Goal: Task Accomplishment & Management: Use online tool/utility

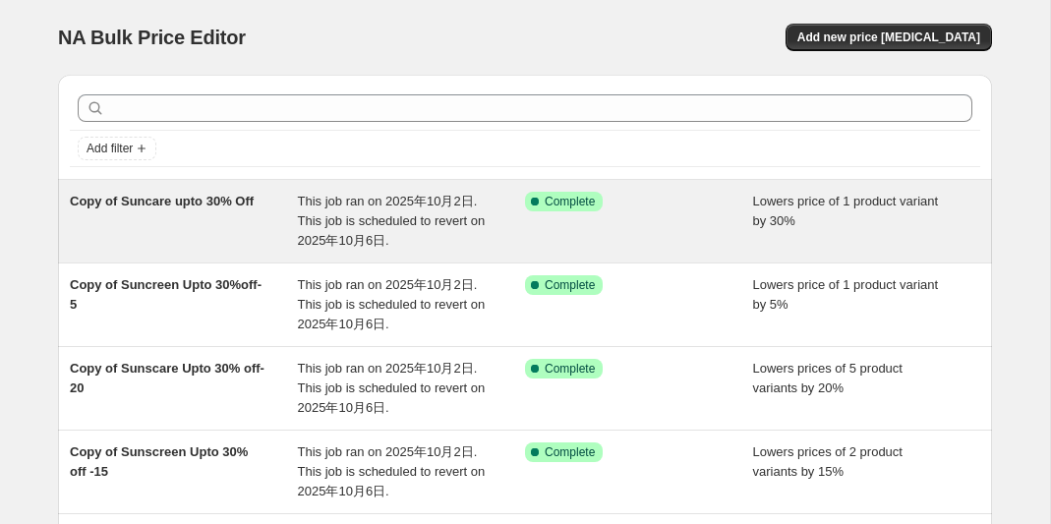
click at [194, 207] on span "Copy of Suncare upto 30% Off" at bounding box center [162, 201] width 184 height 15
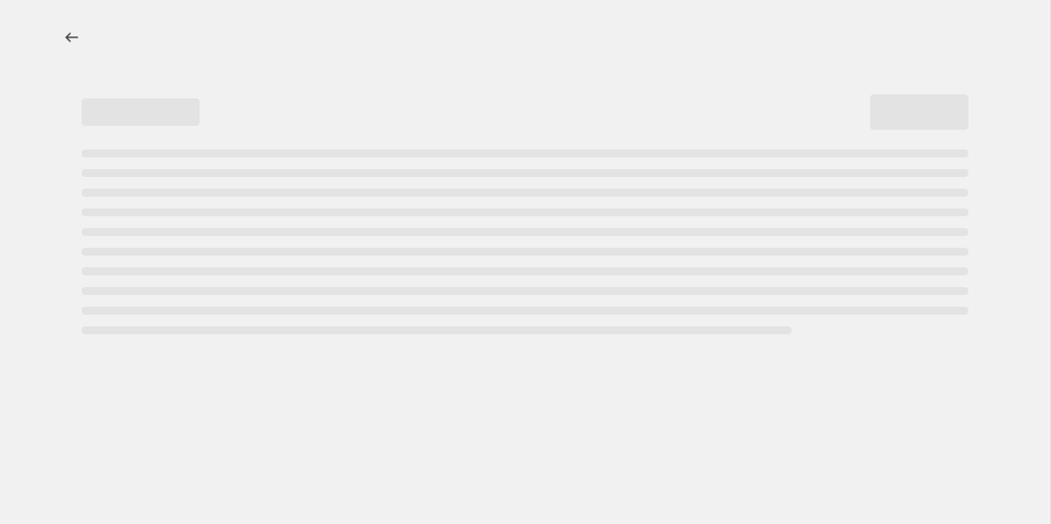
select select "percentage"
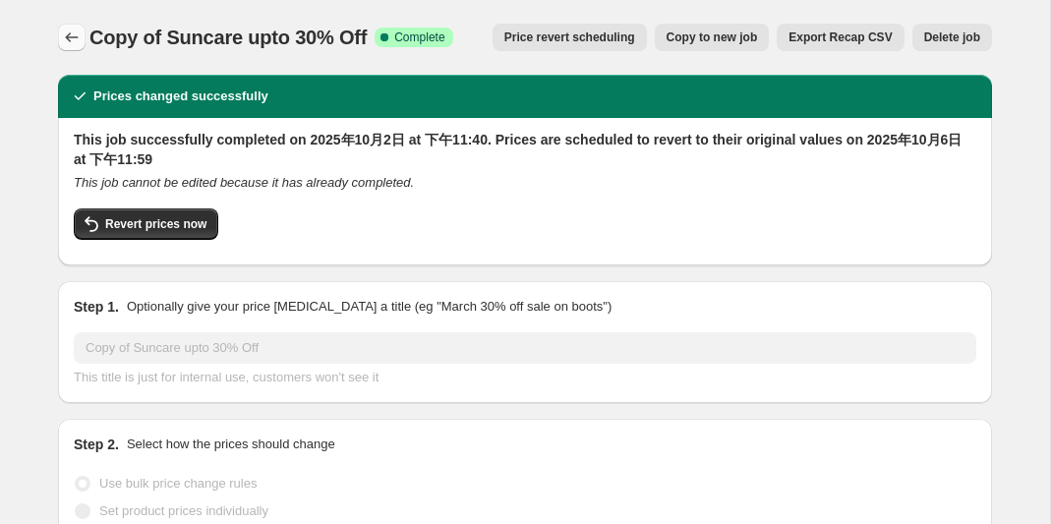
click at [67, 35] on icon "Price change jobs" at bounding box center [72, 38] width 20 height 20
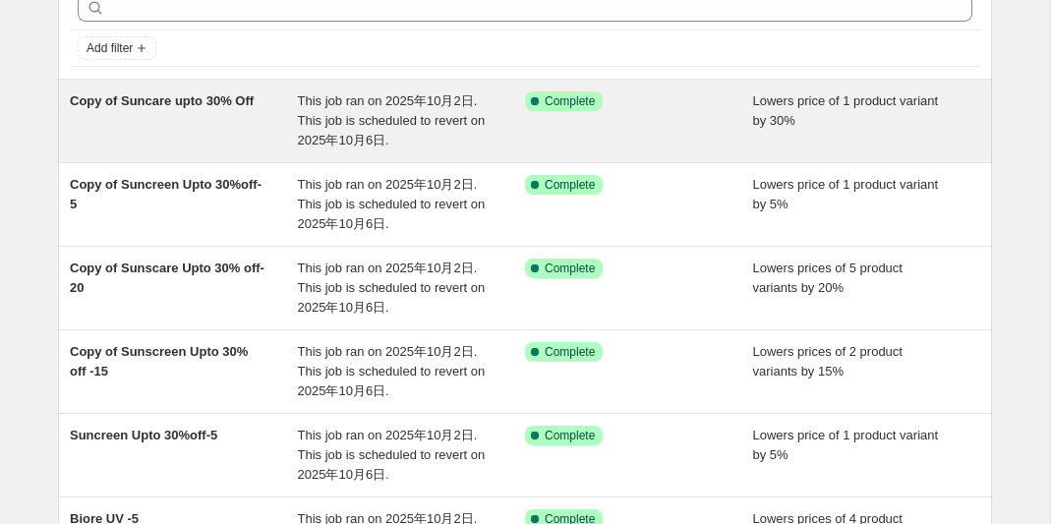
scroll to position [102, 0]
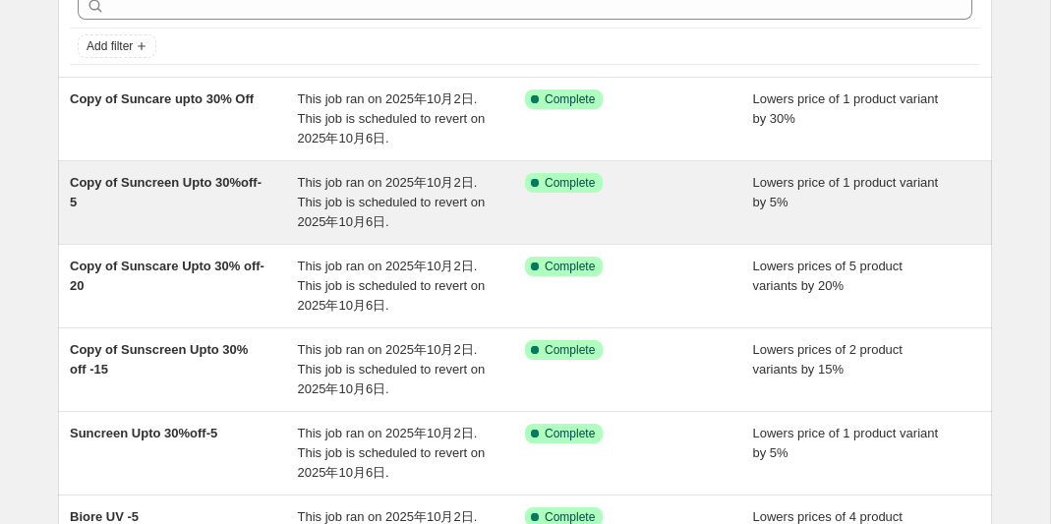
click at [141, 190] on div "Copy of Suncreen Upto 30%off-5" at bounding box center [184, 202] width 228 height 59
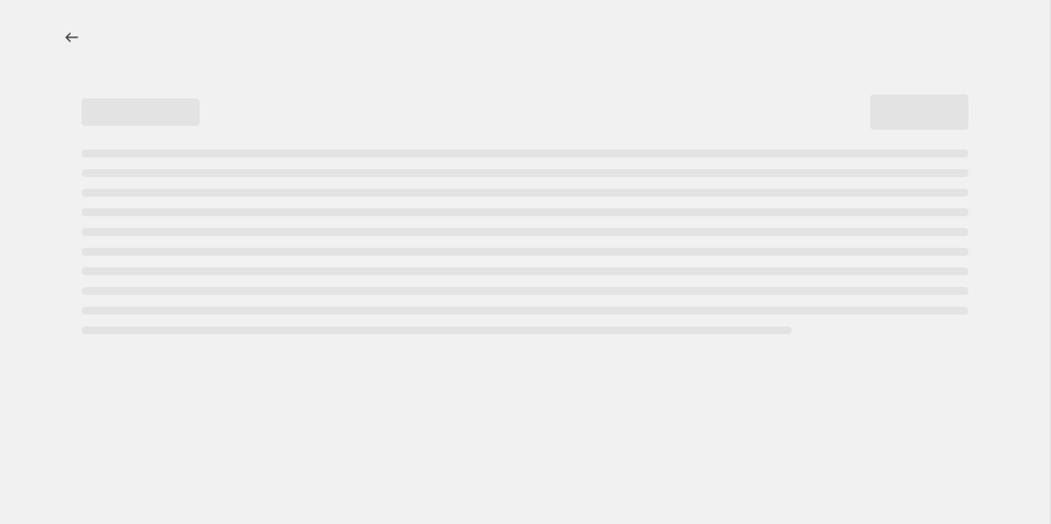
select select "percentage"
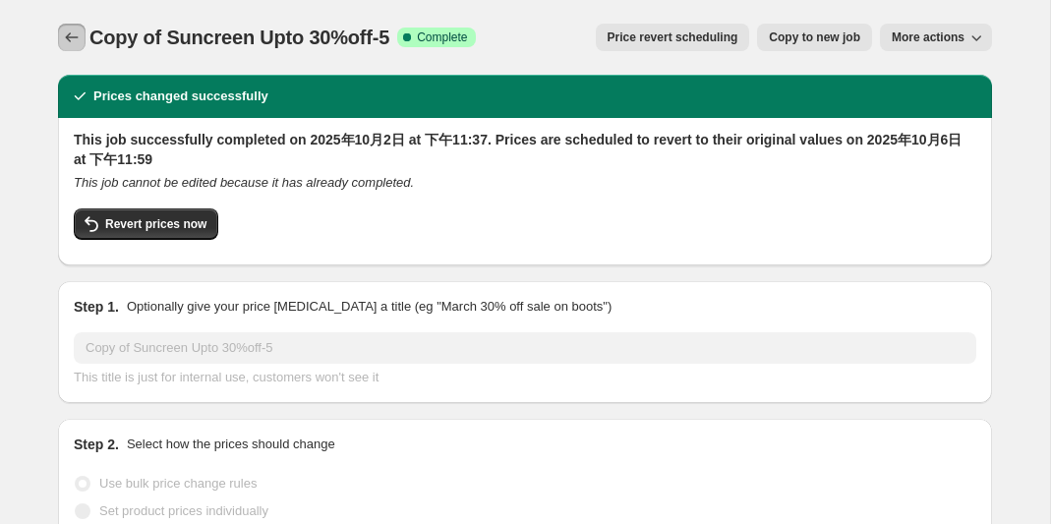
click at [73, 30] on icon "Price change jobs" at bounding box center [72, 38] width 20 height 20
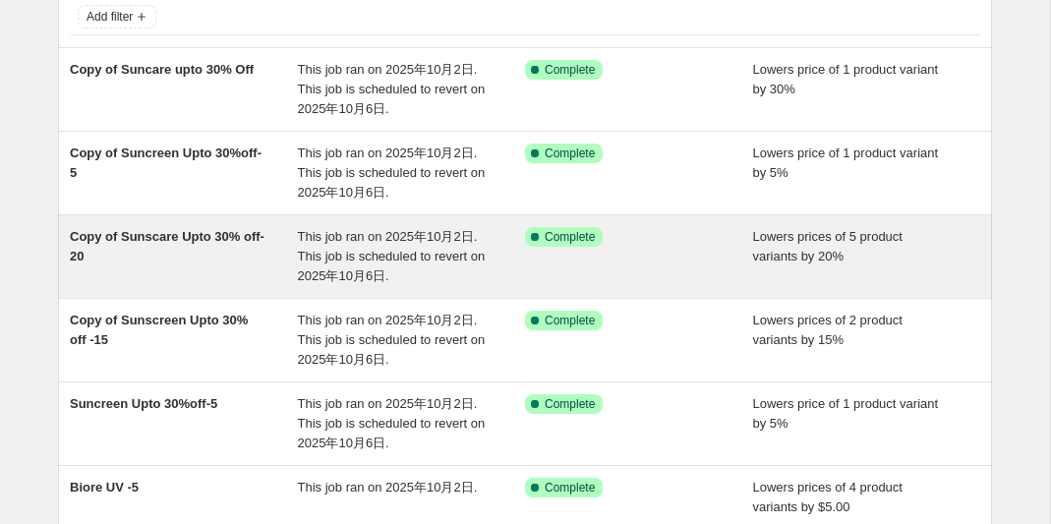
scroll to position [138, 0]
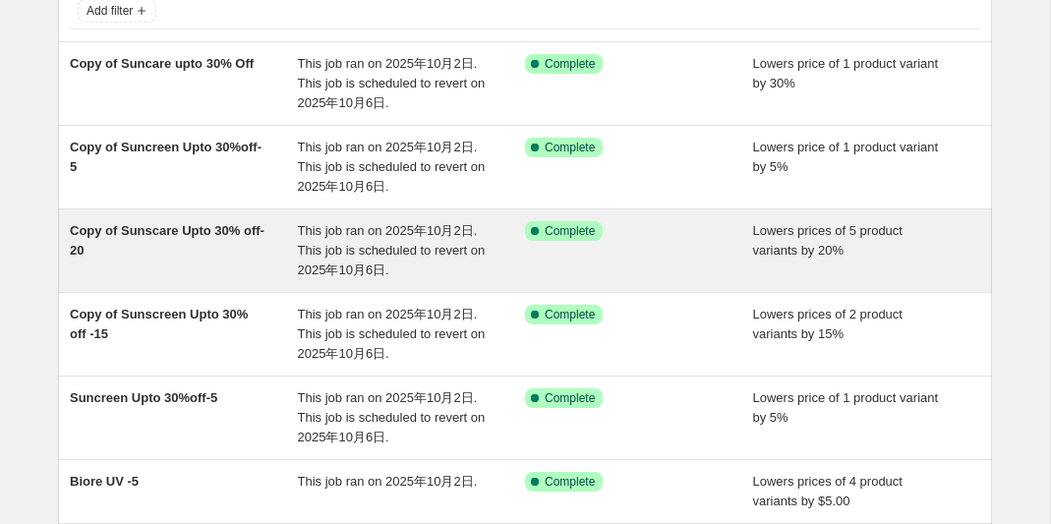
click at [183, 230] on span "Copy of Sunscare Upto 30% off-20" at bounding box center [167, 240] width 195 height 34
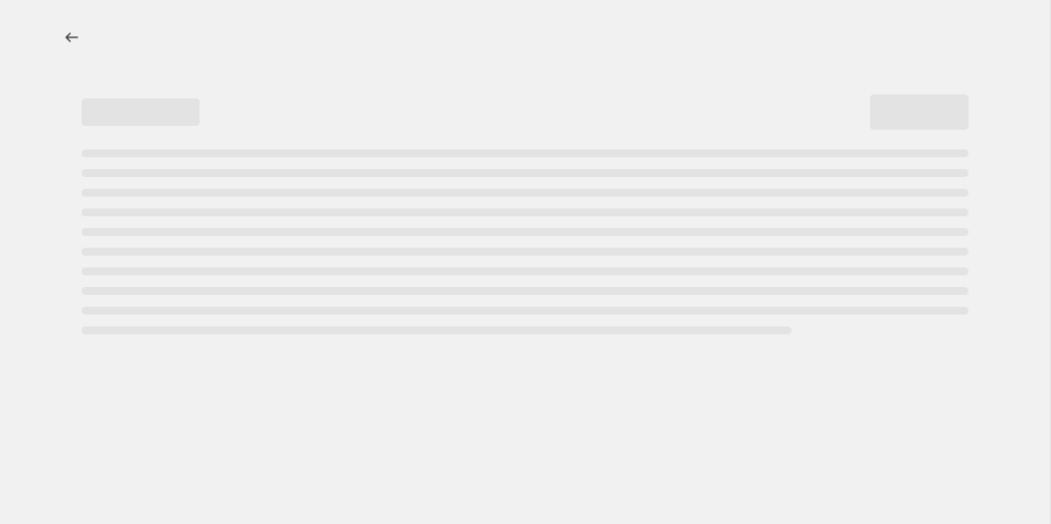
select select "percentage"
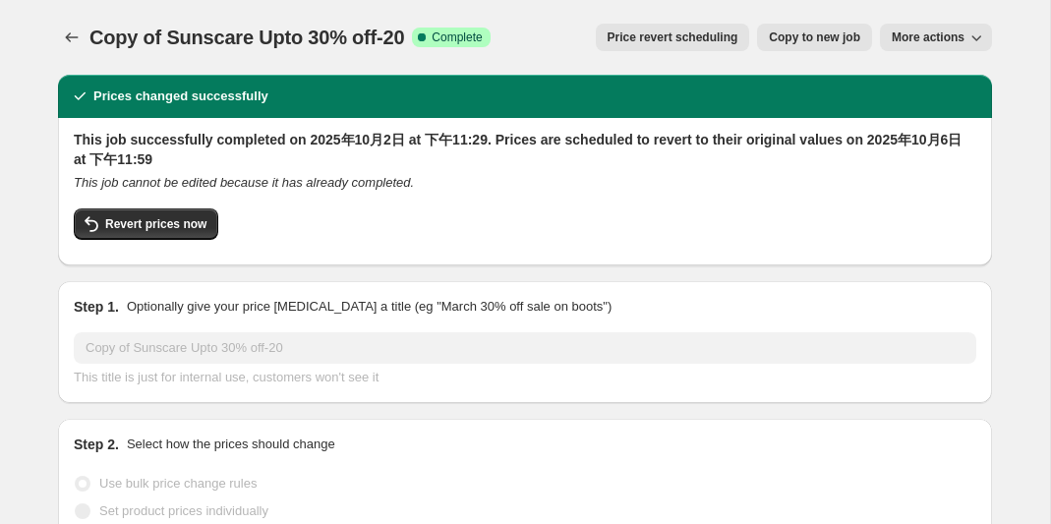
click at [813, 36] on span "Copy to new job" at bounding box center [814, 37] width 91 height 16
select select "percentage"
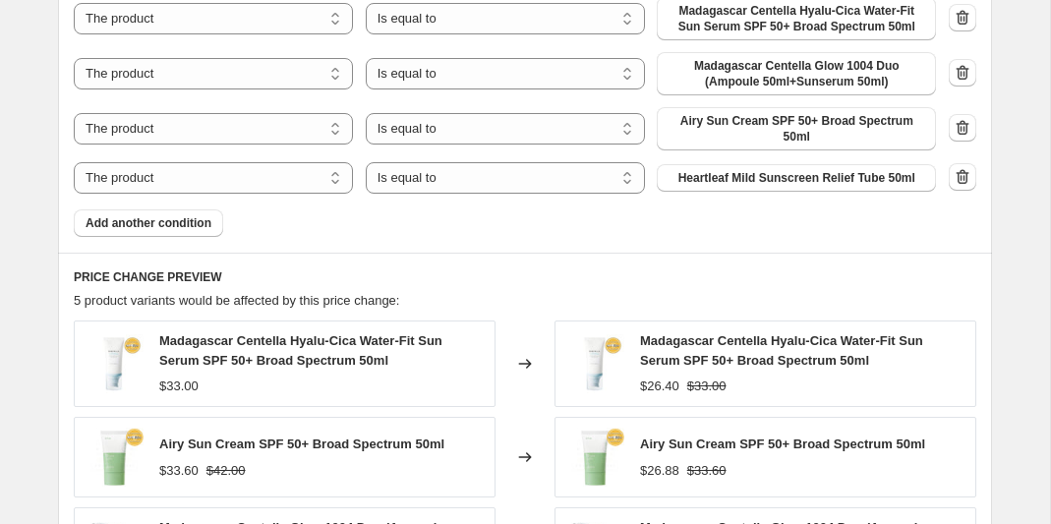
scroll to position [1273, 0]
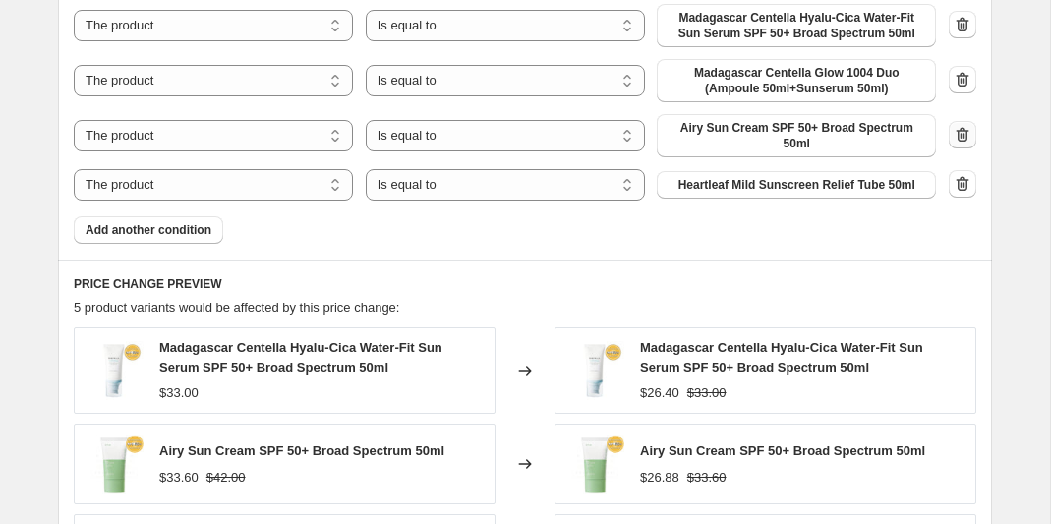
click at [970, 125] on icon "button" at bounding box center [963, 135] width 20 height 20
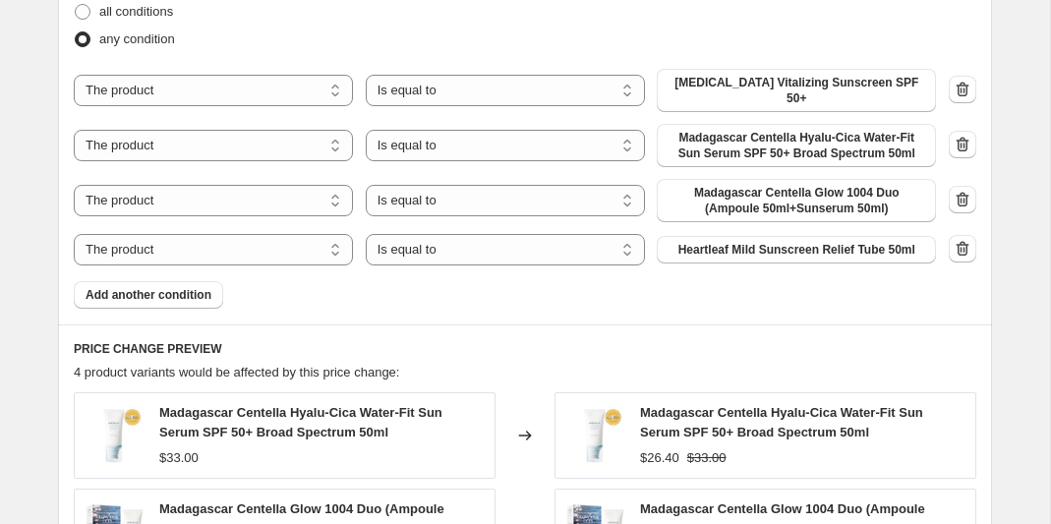
scroll to position [1147, 0]
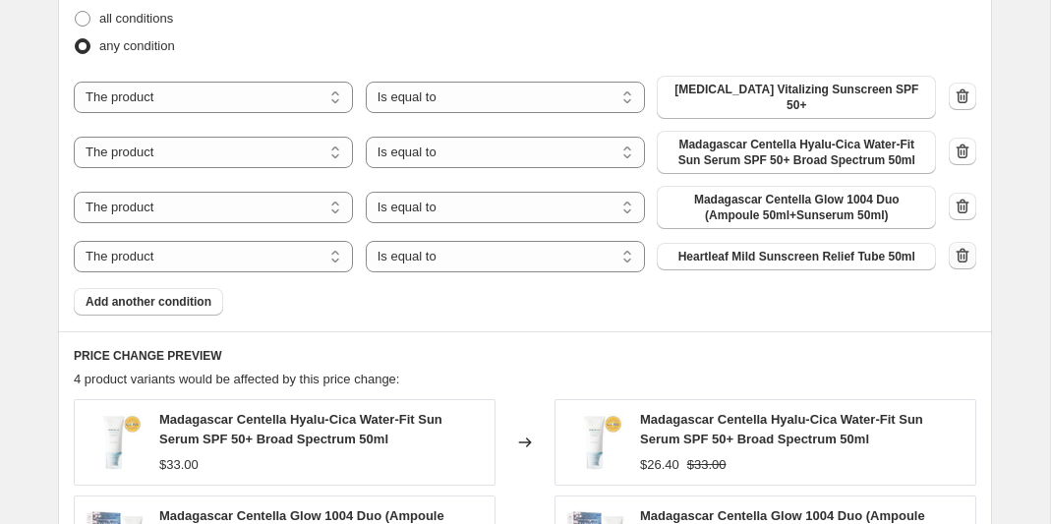
click at [958, 248] on icon "button" at bounding box center [963, 255] width 13 height 15
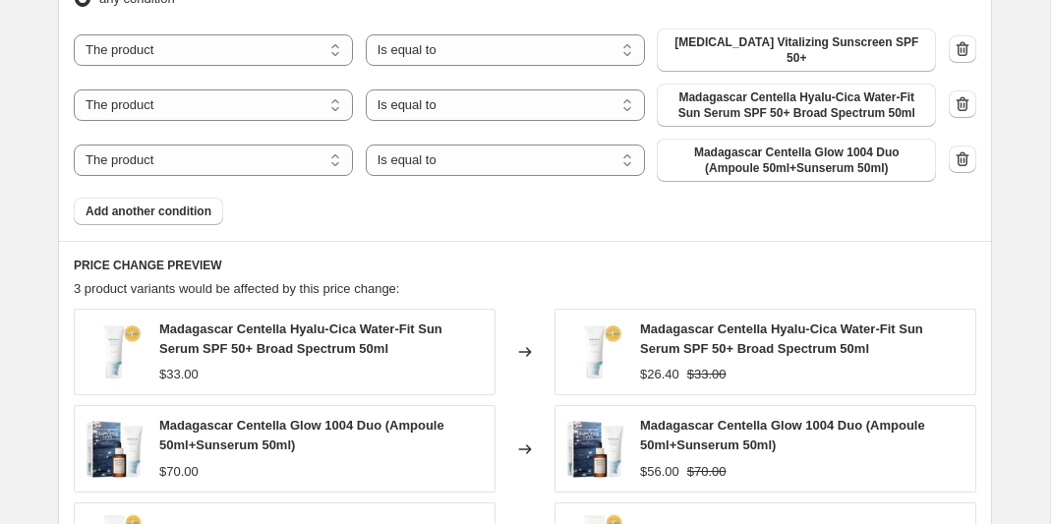
scroll to position [1176, 0]
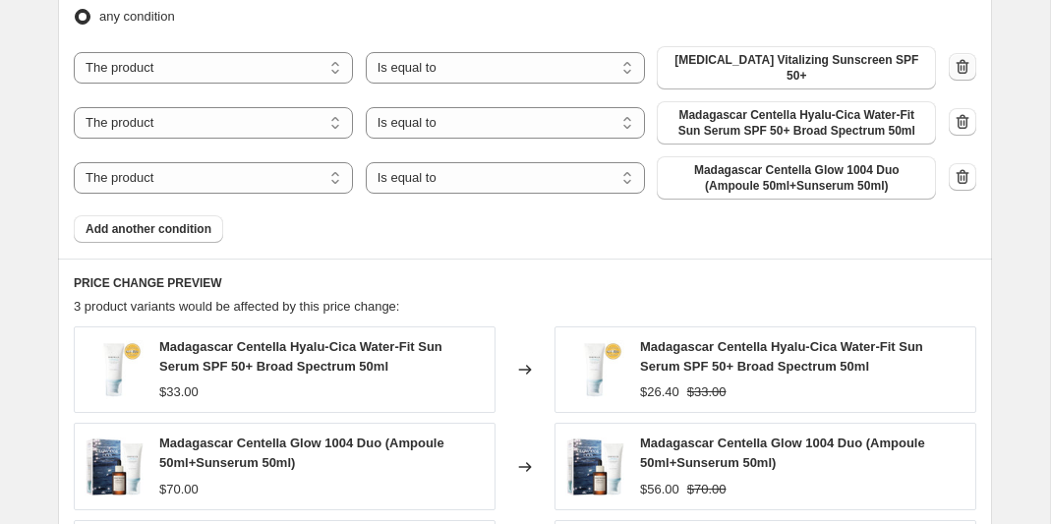
click at [965, 57] on icon "button" at bounding box center [963, 67] width 20 height 20
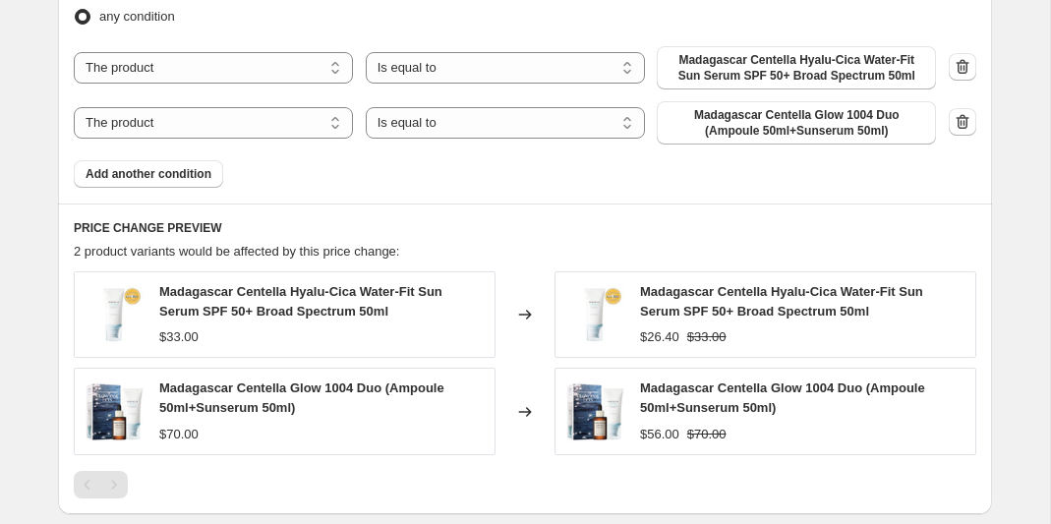
scroll to position [1468, 0]
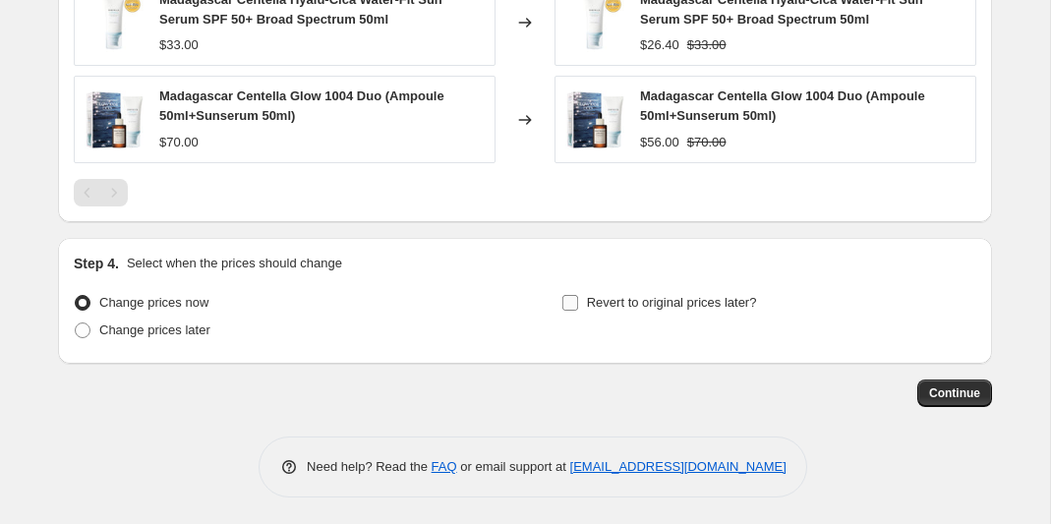
click at [566, 303] on input "Revert to original prices later?" at bounding box center [570, 303] width 16 height 16
checkbox input "true"
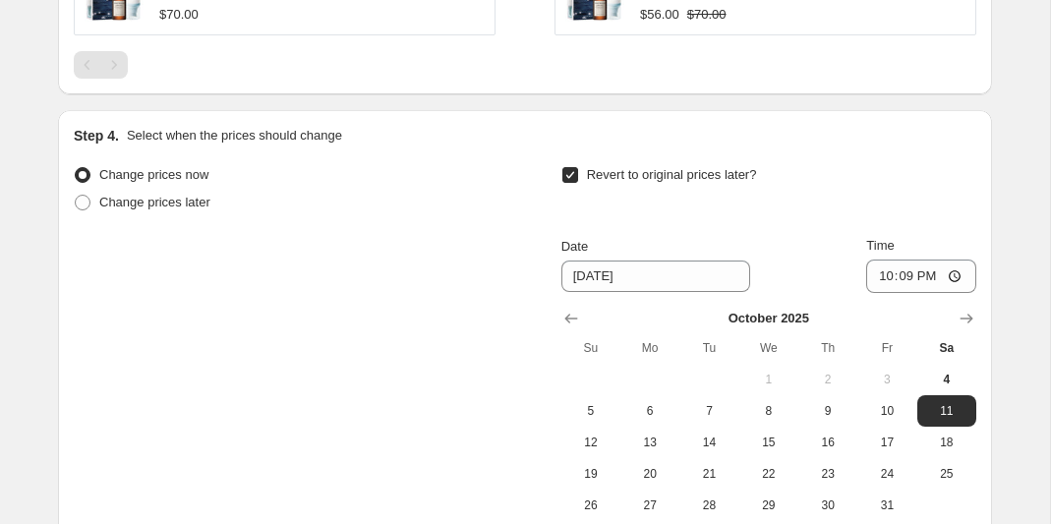
scroll to position [1649, 0]
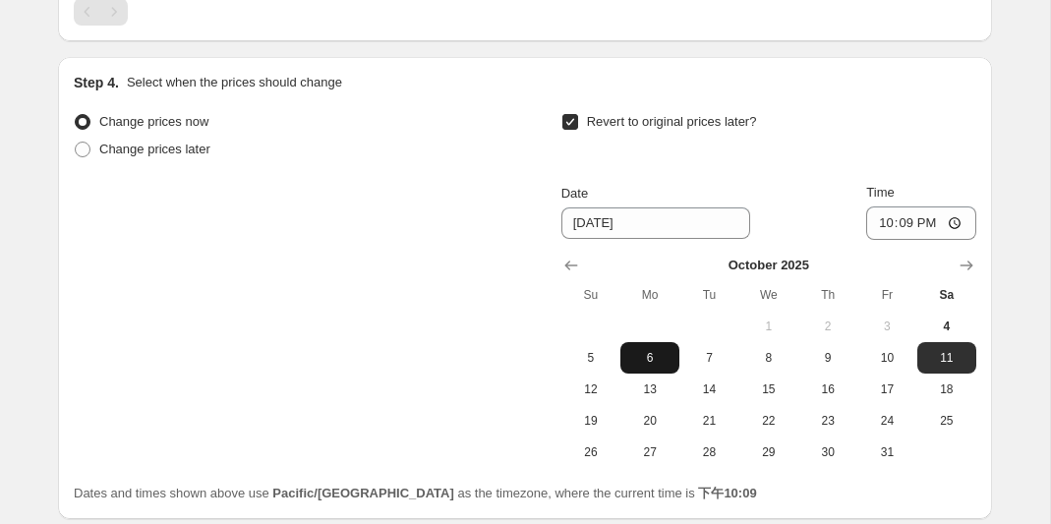
click at [654, 359] on span "6" at bounding box center [649, 358] width 43 height 16
type input "[DATE]"
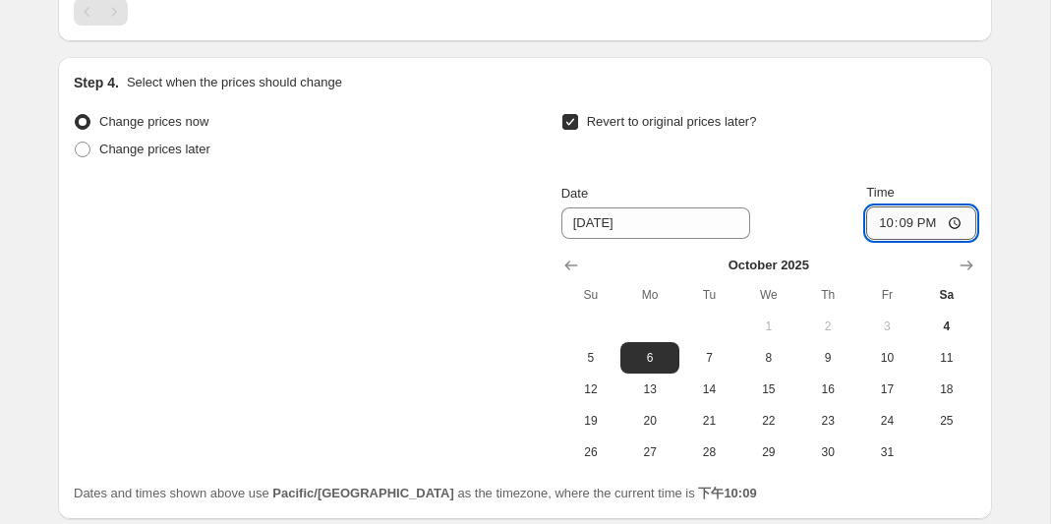
click at [926, 226] on input "22:09" at bounding box center [921, 222] width 110 height 33
click at [900, 223] on input "22:09" at bounding box center [921, 222] width 110 height 33
click at [957, 225] on input "22:09" at bounding box center [921, 222] width 110 height 33
type input "23:59"
click at [958, 168] on div "Revert to original prices later? Date [DATE] Time 23:59 [DATE] Su Mo Tu We Th F…" at bounding box center [768, 288] width 415 height 360
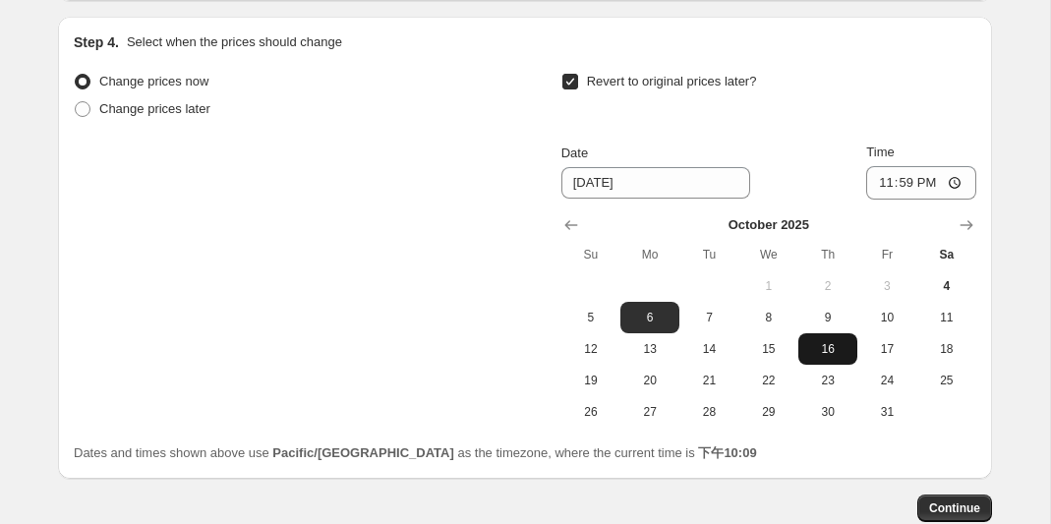
scroll to position [1804, 0]
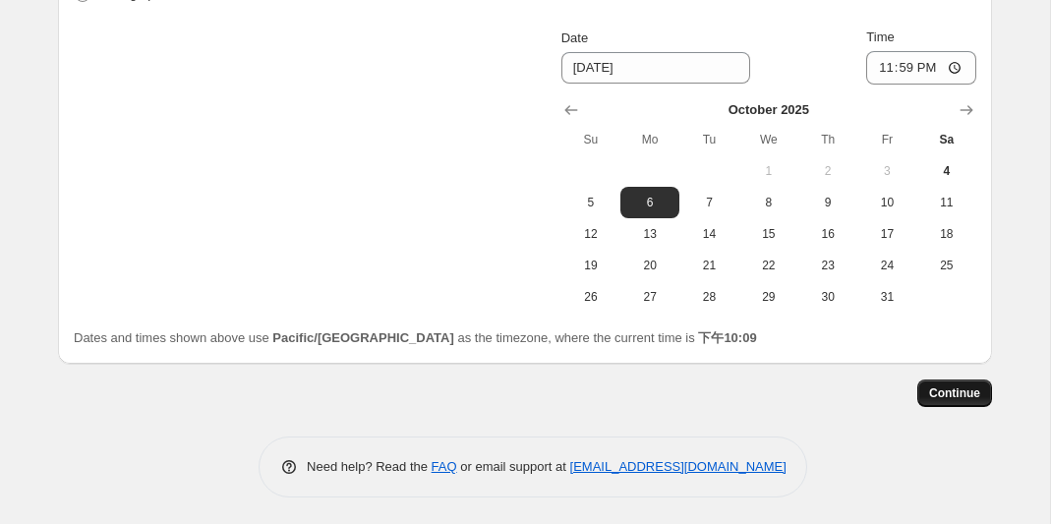
click at [945, 396] on span "Continue" at bounding box center [954, 393] width 51 height 16
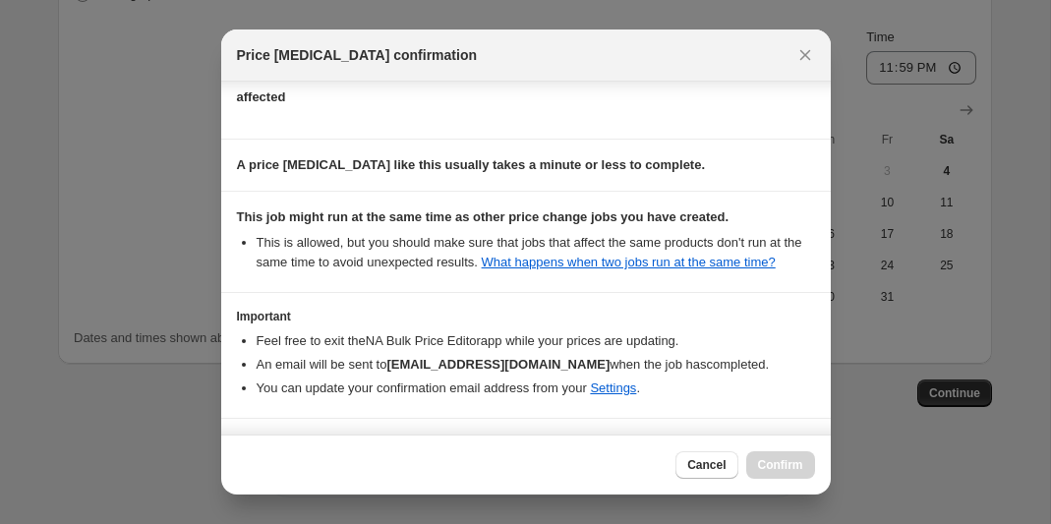
scroll to position [341, 0]
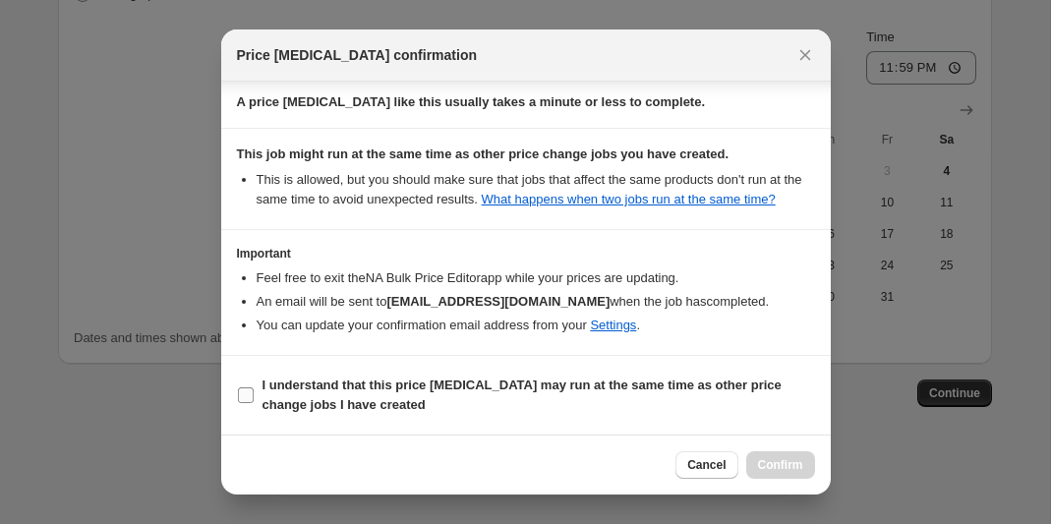
click at [245, 397] on input "I understand that this price [MEDICAL_DATA] may run at the same time as other p…" at bounding box center [246, 395] width 16 height 16
checkbox input "true"
click at [776, 463] on span "Confirm" at bounding box center [780, 465] width 45 height 16
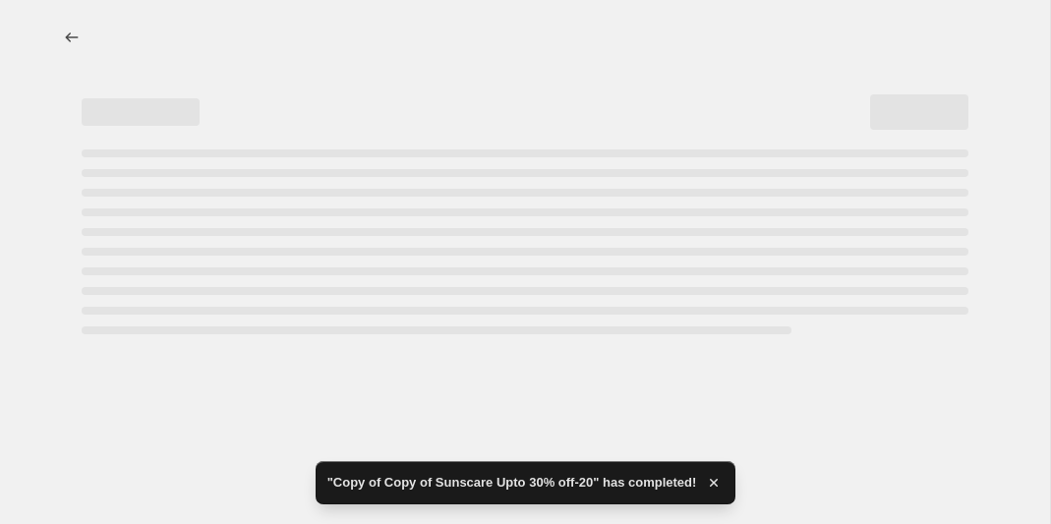
select select "percentage"
